Goal: Find specific page/section: Find specific page/section

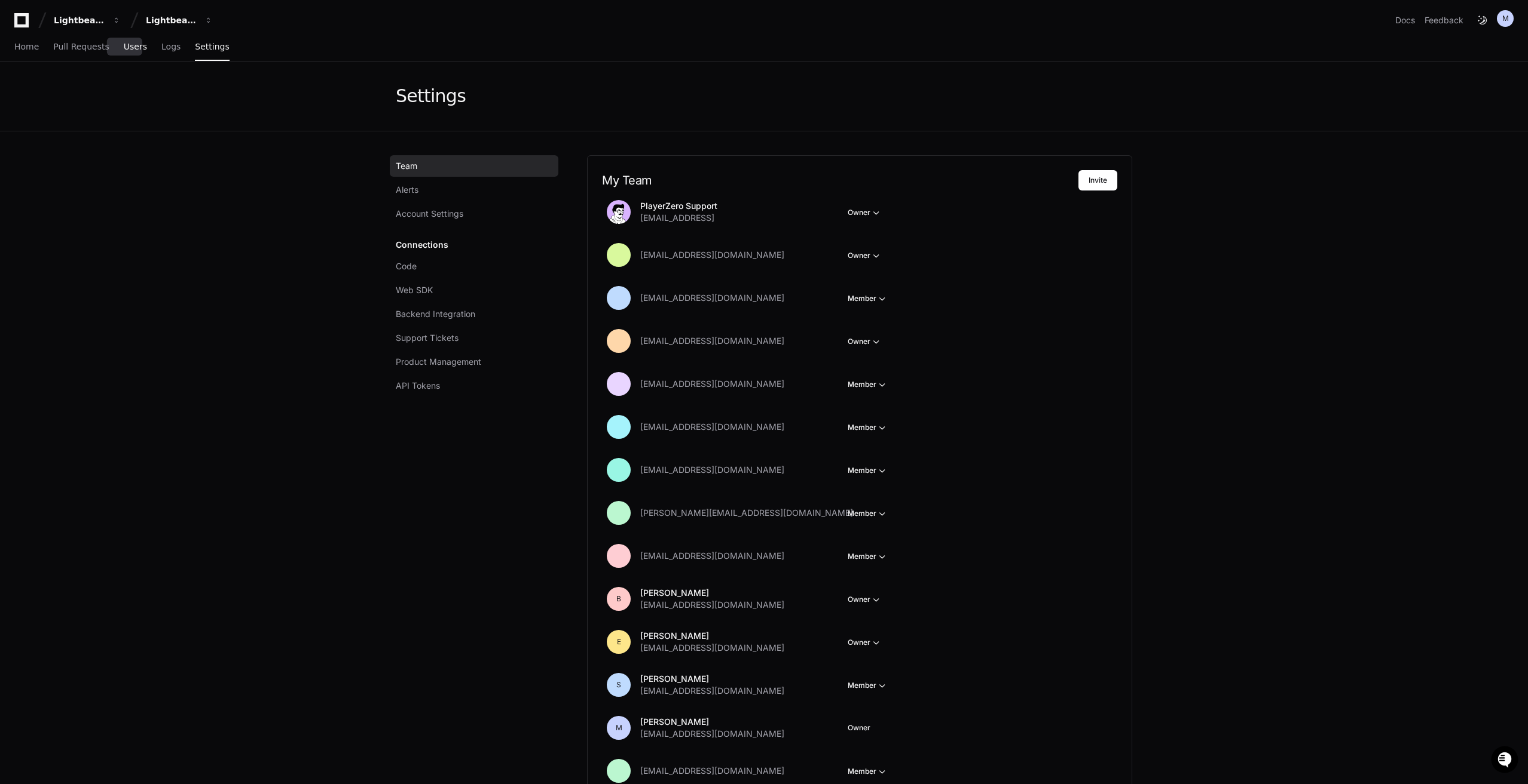
click at [124, 49] on span "Users" at bounding box center [135, 47] width 23 height 7
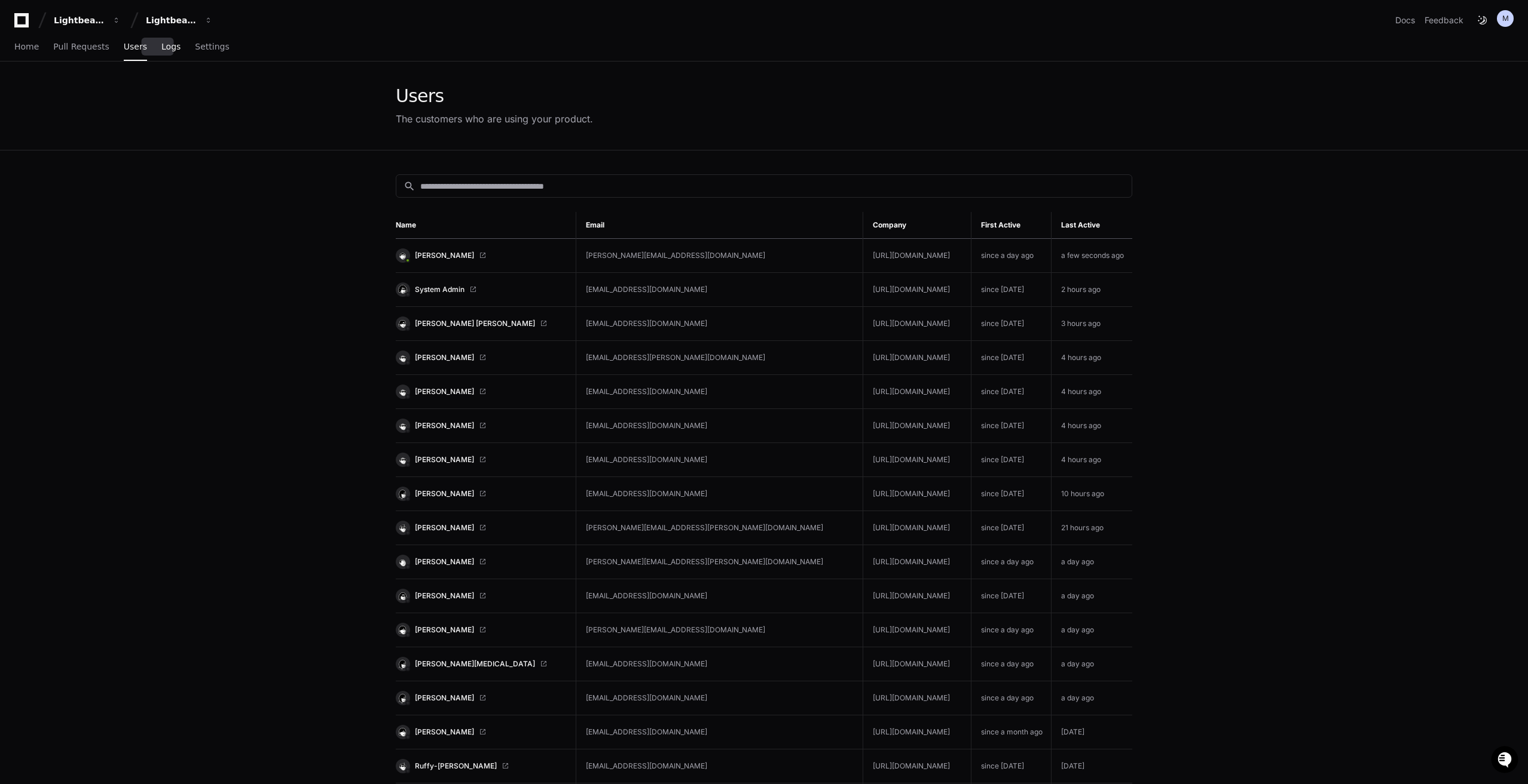
click at [165, 43] on span "Logs" at bounding box center [171, 47] width 19 height 7
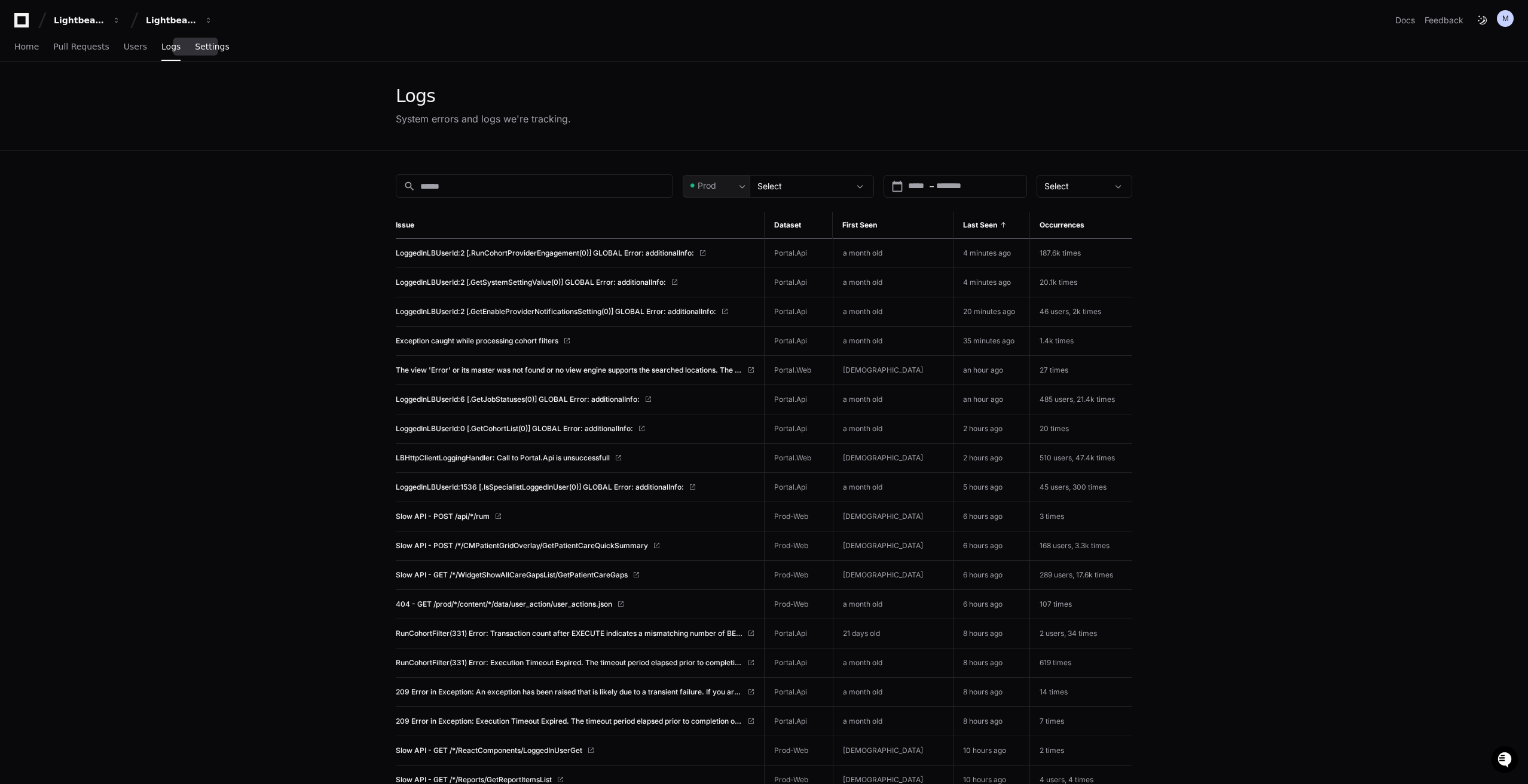
click at [202, 52] on link "Settings" at bounding box center [211, 47] width 34 height 27
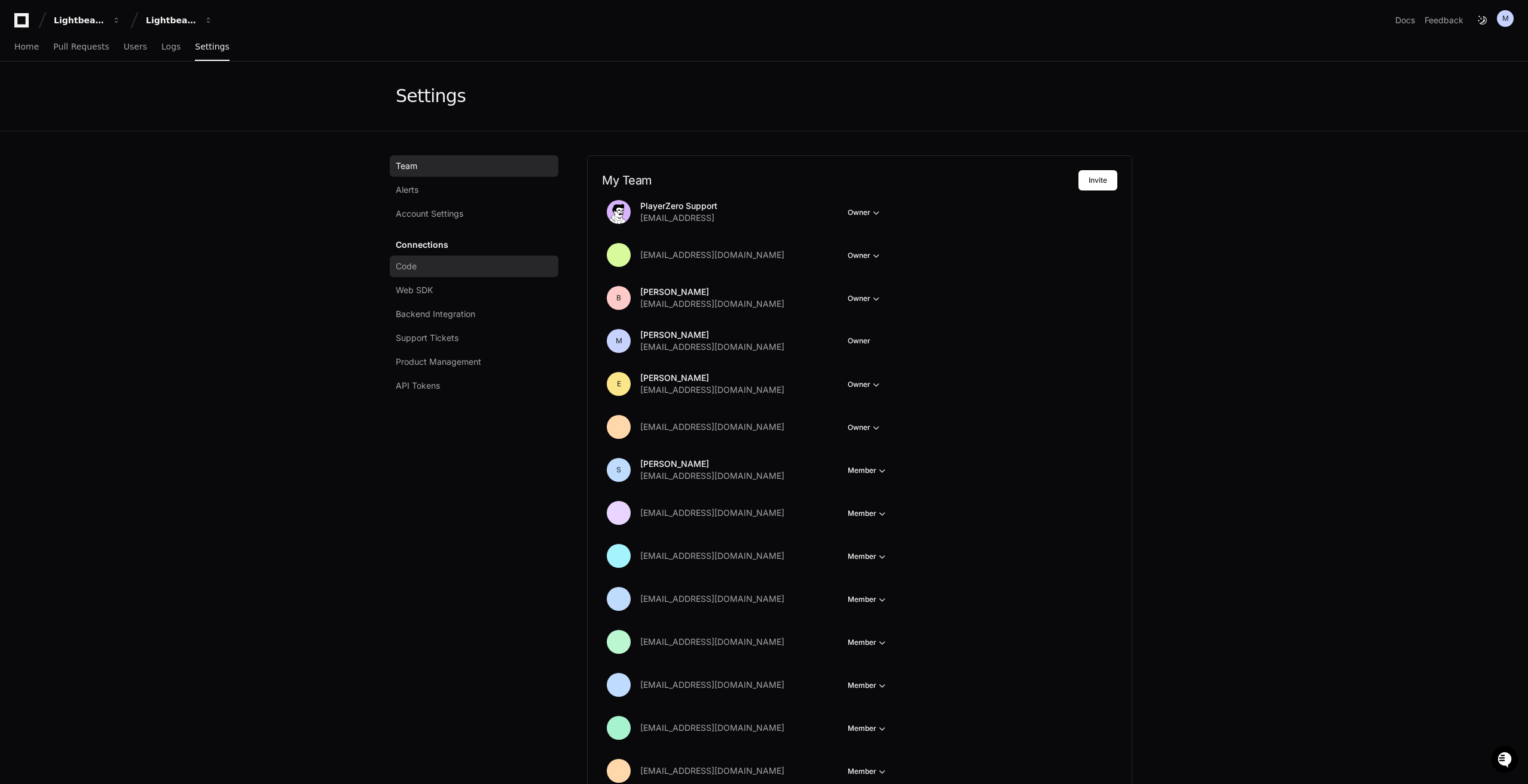
click at [427, 270] on link "Code" at bounding box center [474, 266] width 169 height 21
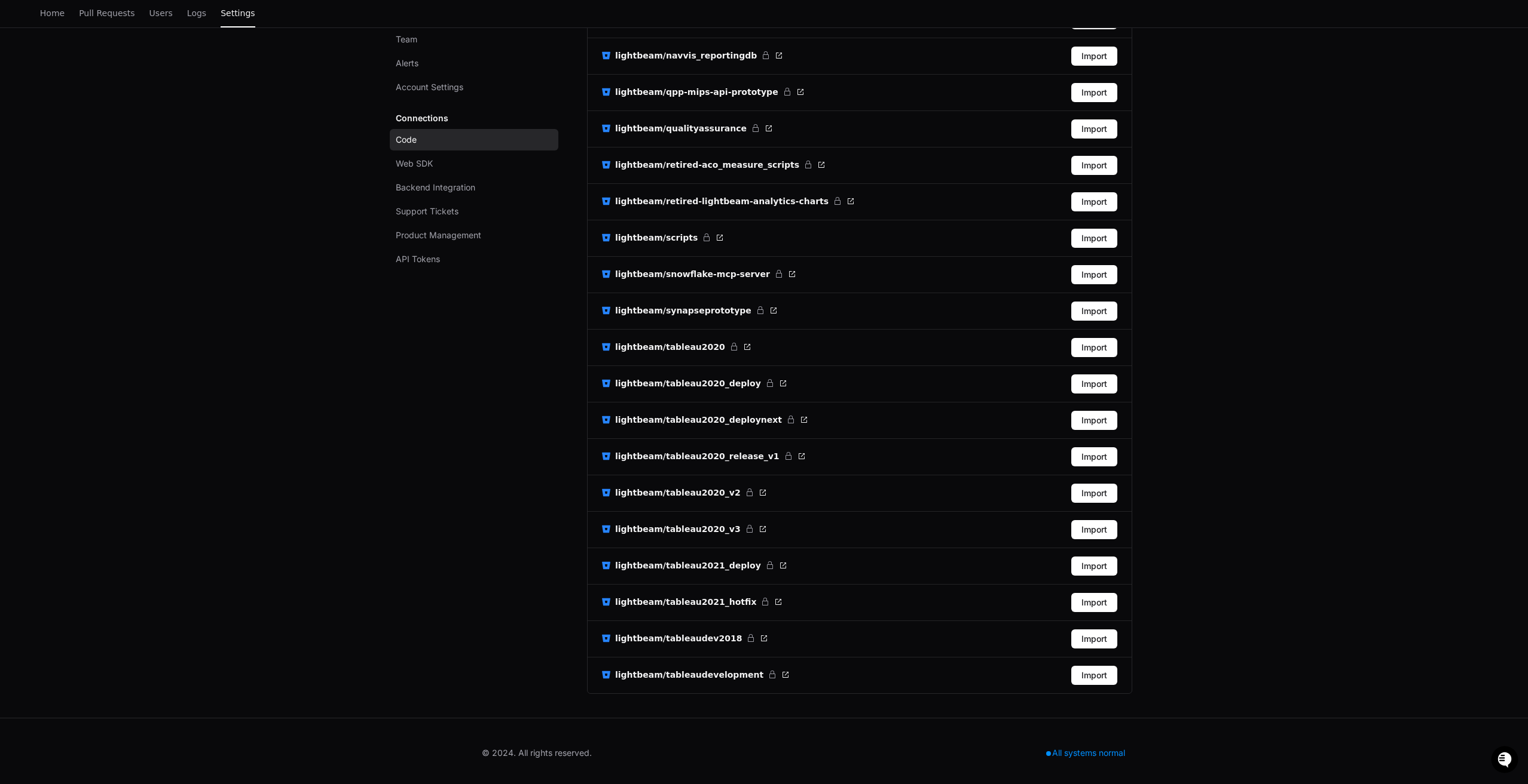
scroll to position [2539, 0]
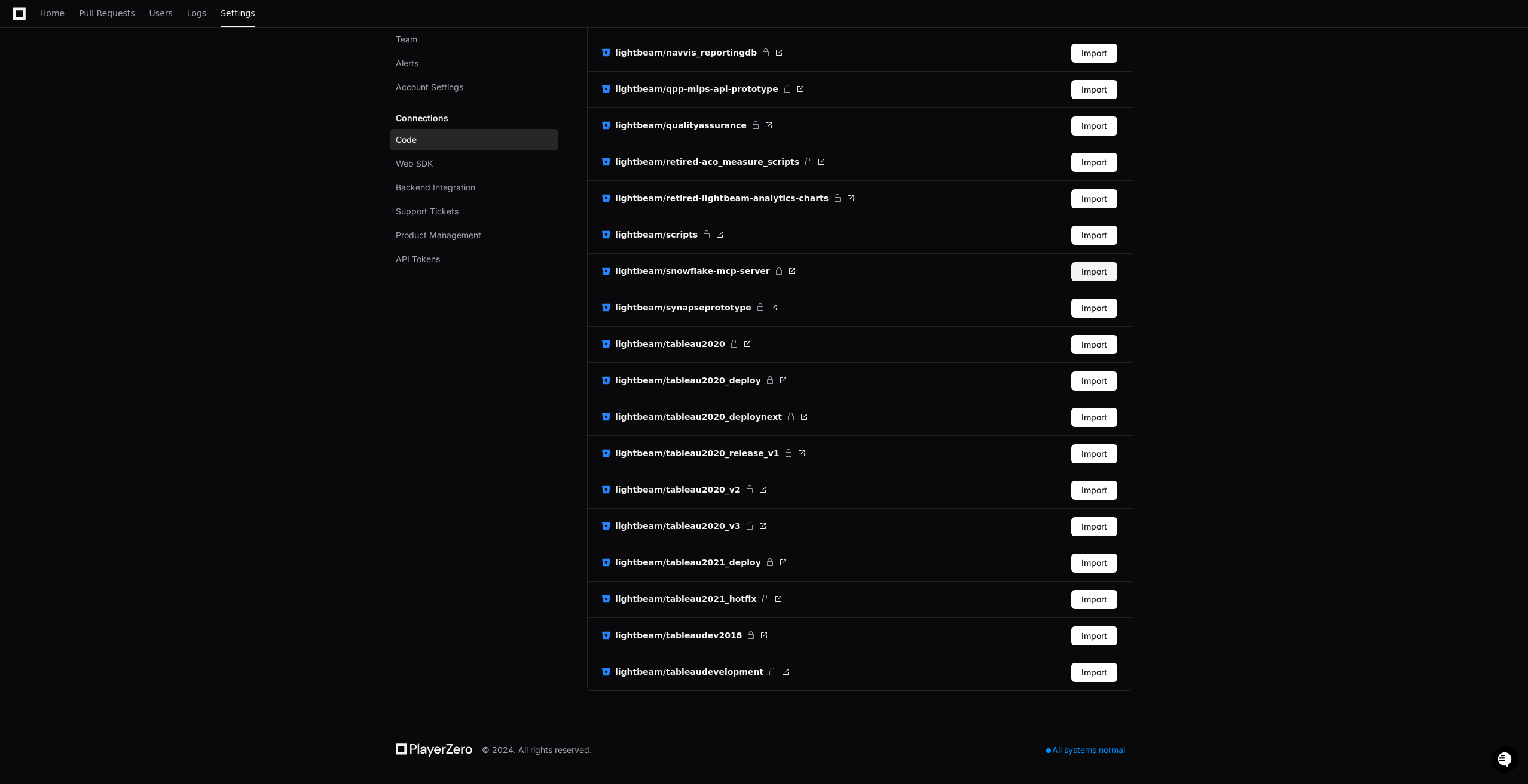
click at [1087, 270] on button "Import" at bounding box center [1094, 272] width 46 height 19
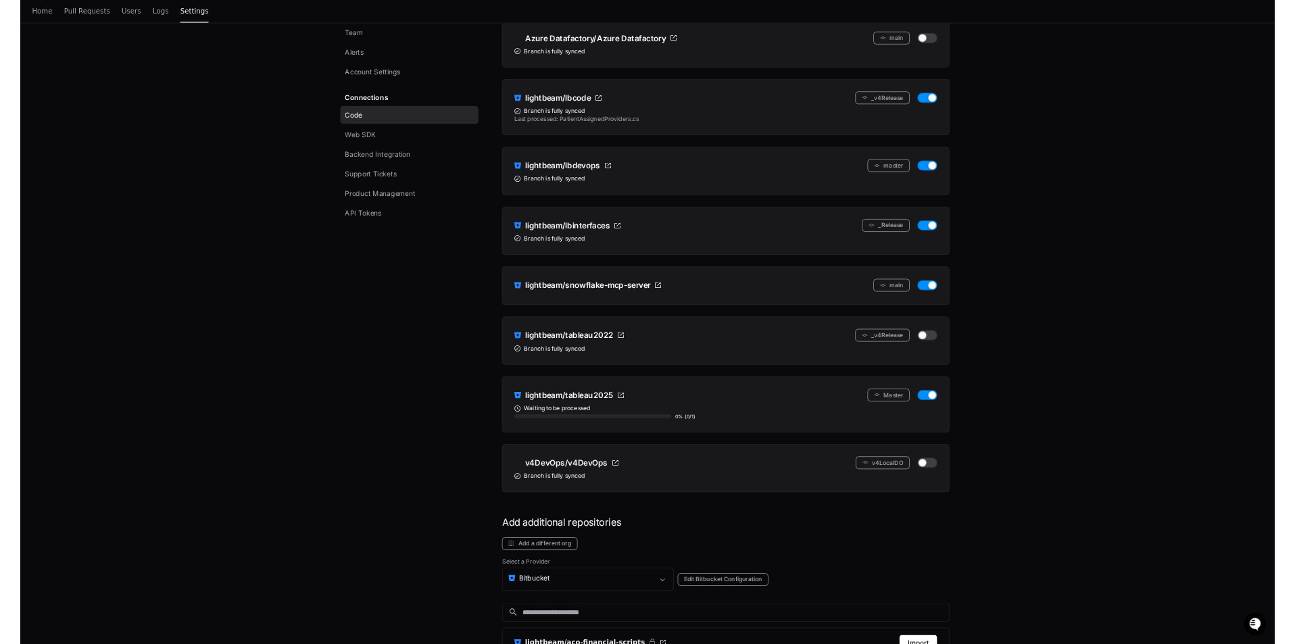
scroll to position [0, 0]
